Goal: Obtain resource: Download file/media

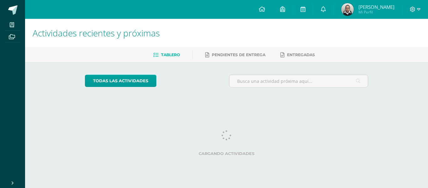
click at [333, 6] on link at bounding box center [323, 9] width 20 height 19
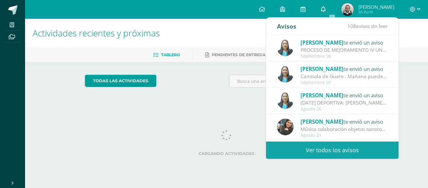
click at [326, 9] on icon at bounding box center [323, 9] width 5 height 6
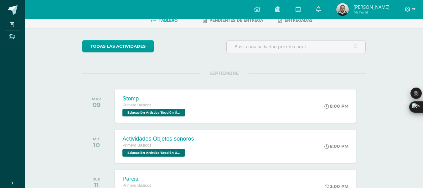
scroll to position [42, 0]
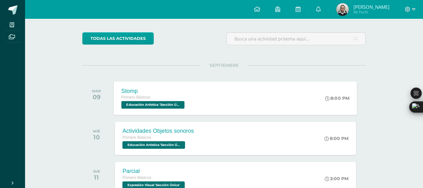
click at [215, 108] on div "Stomp Primero Básicos Educación Artística 'Sección Única' 8:00 PM Stomp Educaci…" at bounding box center [235, 98] width 243 height 34
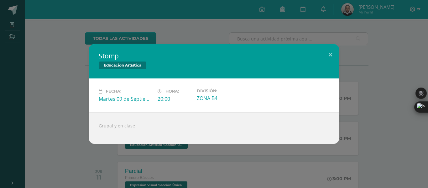
drag, startPoint x: 93, startPoint y: 125, endPoint x: 171, endPoint y: 118, distance: 78.3
click at [171, 118] on div "Grupal y en clase" at bounding box center [214, 128] width 251 height 32
click at [174, 123] on div "Grupal y en clase" at bounding box center [214, 128] width 251 height 32
click at [331, 56] on button at bounding box center [330, 54] width 18 height 21
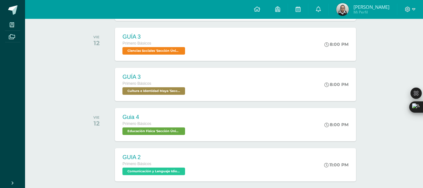
scroll to position [249, 0]
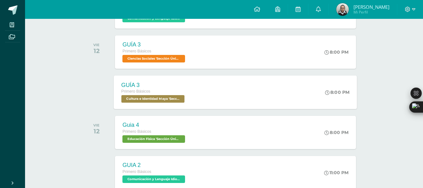
click at [195, 80] on div "GUÍA 3 Primero Básicos Cultura e Identidad Maya 'Sección Única' 8:00 PM GUÍA 3 …" at bounding box center [235, 92] width 243 height 34
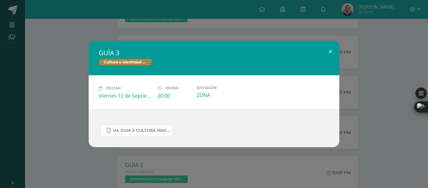
click at [141, 133] on span "U4 GUIA 3 CULTURA MAYA BASICOS.pdf" at bounding box center [141, 130] width 56 height 5
click at [325, 46] on button at bounding box center [330, 51] width 18 height 21
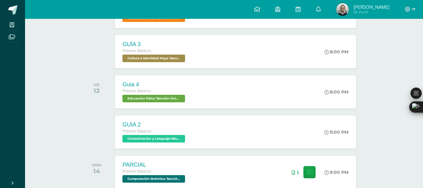
scroll to position [295, 0]
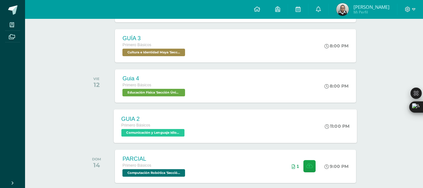
click at [170, 112] on div "GUIA 2 Primero Básicos Comunicación y Lenguaje Idioma Extranjero 'Sección Única'" at bounding box center [154, 126] width 80 height 34
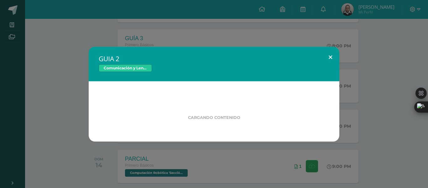
click at [330, 53] on button at bounding box center [330, 57] width 18 height 21
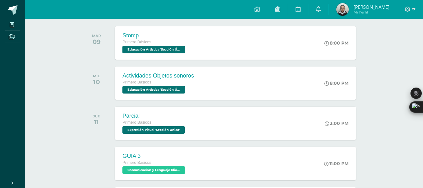
scroll to position [63, 0]
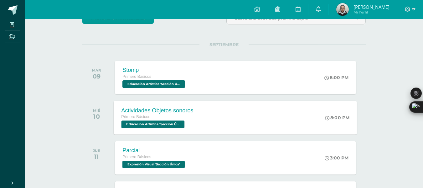
click at [200, 116] on div "Actividades Objetos sonoros Primero Básicos Educación Artística 'Sección Única'" at bounding box center [157, 118] width 87 height 34
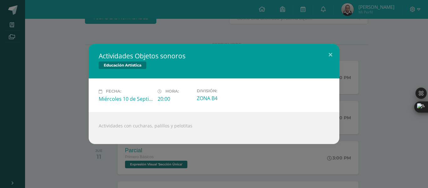
click at [340, 53] on div "Actividades Objetos sonoros Educación Artística Fecha: [DATE] Hora: 20:00 Divis…" at bounding box center [214, 94] width 423 height 100
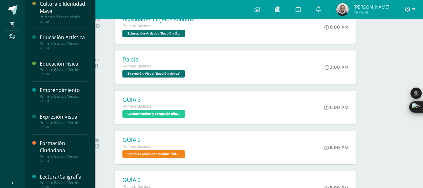
scroll to position [197, 0]
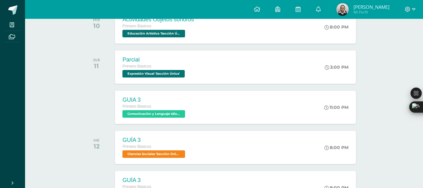
click at [101, 117] on div at bounding box center [98, 107] width 32 height 33
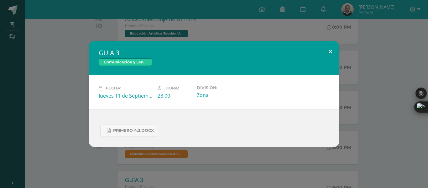
drag, startPoint x: 320, startPoint y: 56, endPoint x: 330, endPoint y: 54, distance: 9.6
click at [330, 54] on div "GUIA 3 Comunicación y Lenguaje Idioma Extranjero Fecha: [DATE] Hora: 23:00 Divi…" at bounding box center [214, 94] width 251 height 106
click at [330, 54] on button at bounding box center [330, 51] width 18 height 21
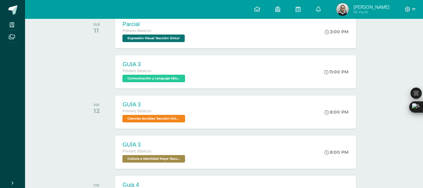
scroll to position [0, 0]
